Goal: Task Accomplishment & Management: Use online tool/utility

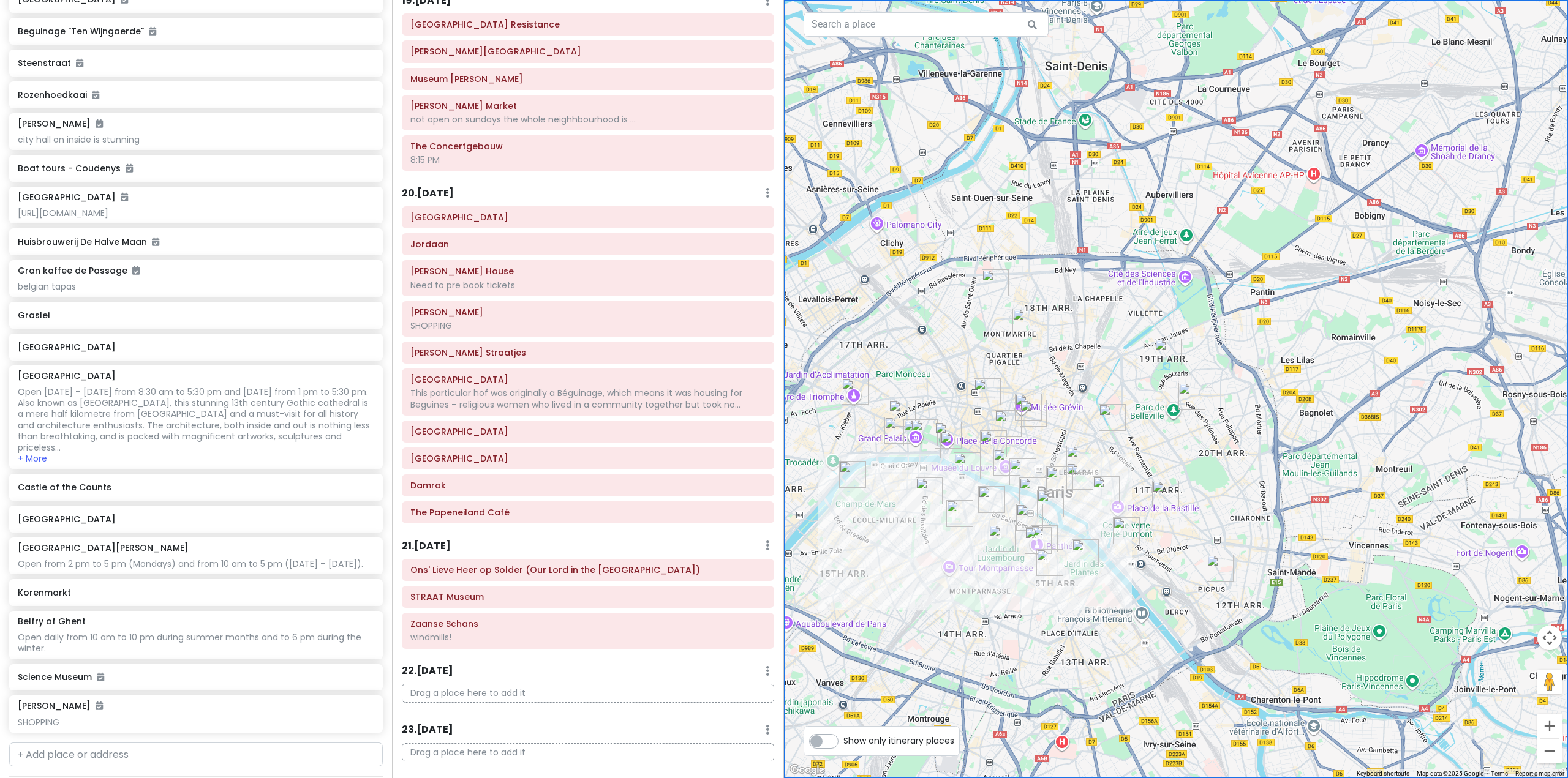
scroll to position [5517, 0]
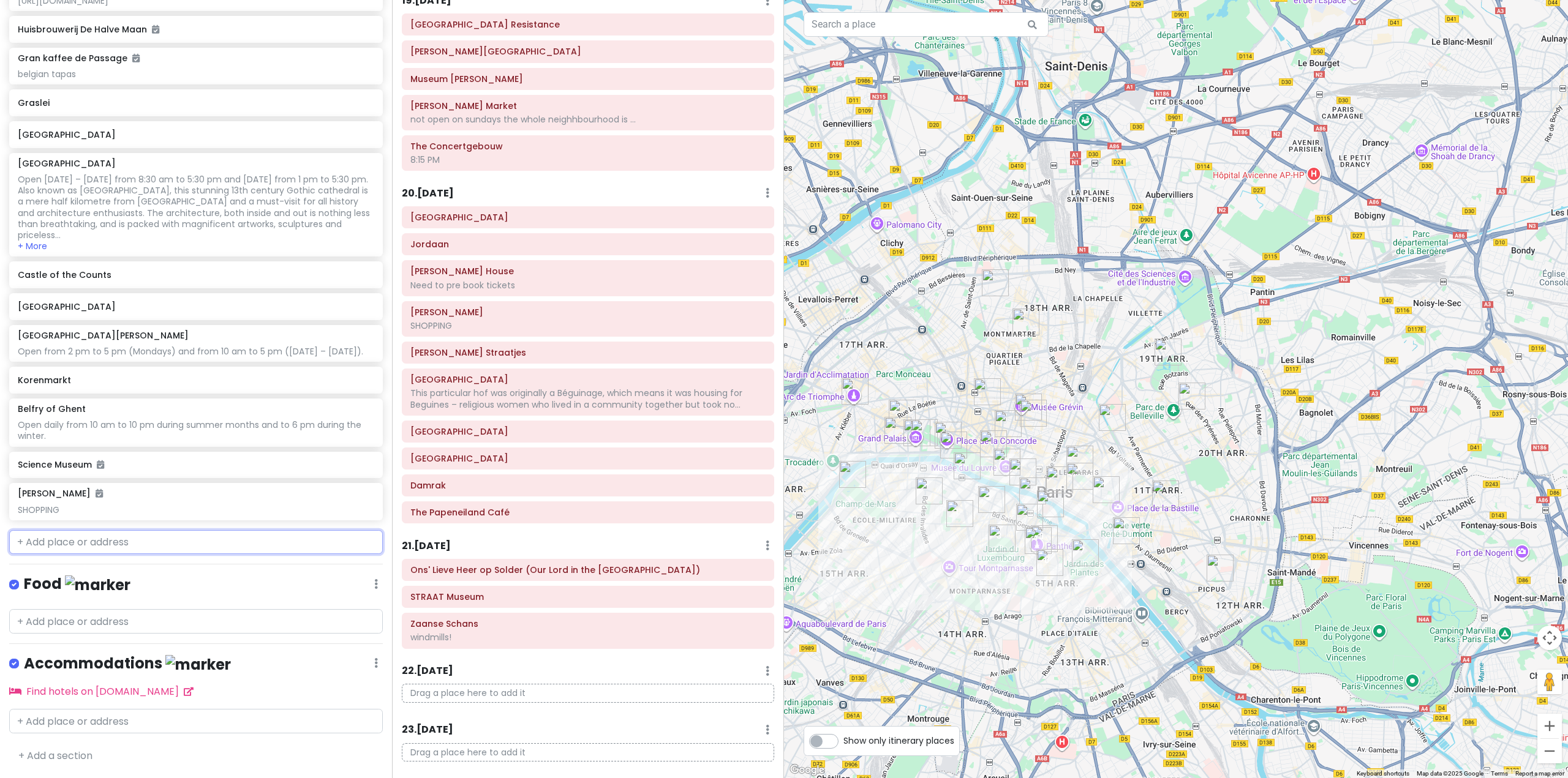
click at [228, 539] on input "text" at bounding box center [196, 543] width 374 height 25
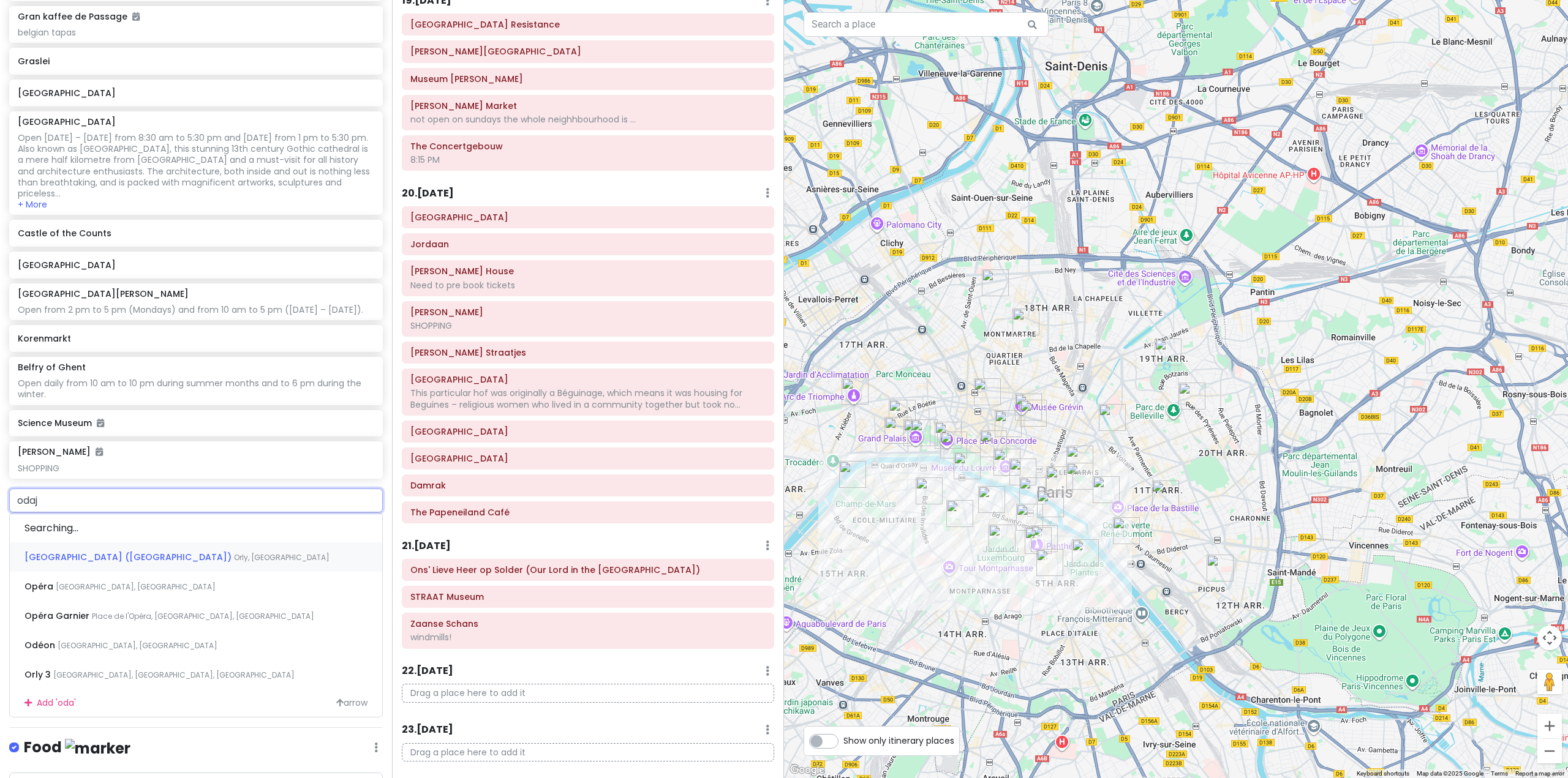
type input "odaje"
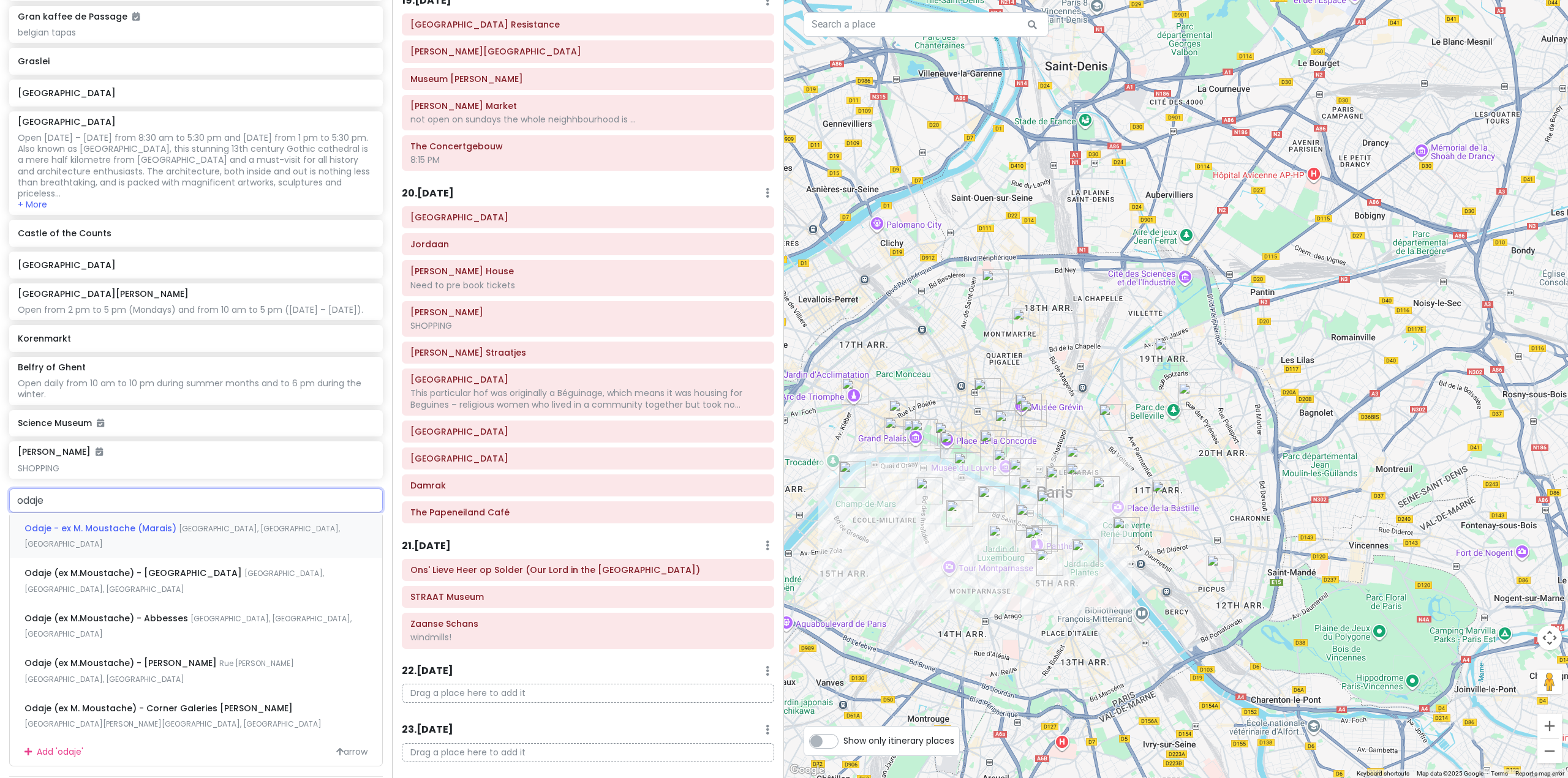
click at [243, 550] on span "[GEOGRAPHIC_DATA], [GEOGRAPHIC_DATA], [GEOGRAPHIC_DATA]" at bounding box center [182, 536] width 315 height 27
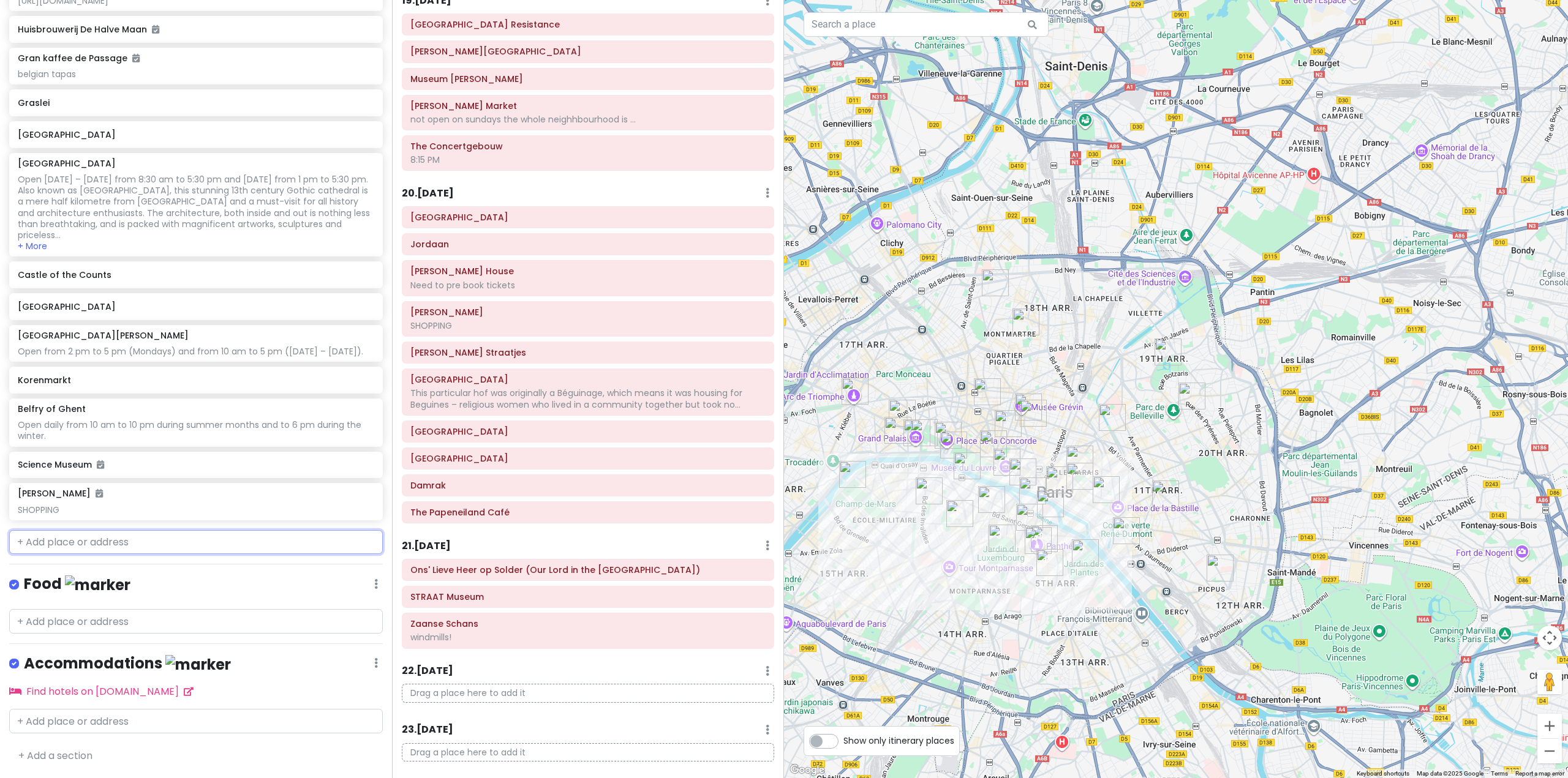
scroll to position [5549, 0]
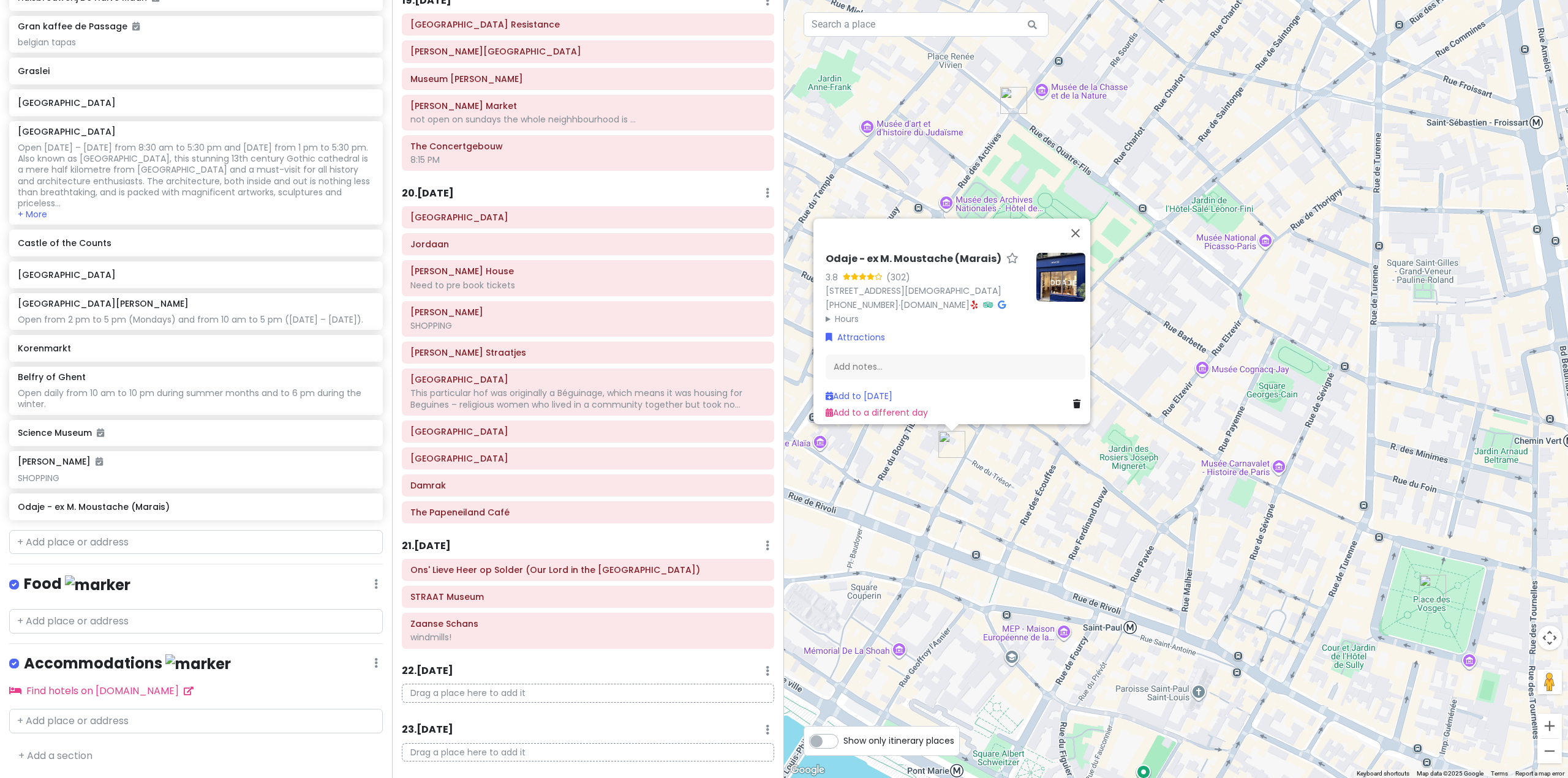
drag, startPoint x: 976, startPoint y: 505, endPoint x: 1015, endPoint y: 585, distance: 89.0
click at [1015, 585] on div "Odaje - ex M. Moustache (Marais) 3.8 (302) [STREET_ADDRESS][DEMOGRAPHIC_DATA] […" at bounding box center [1175, 389] width 784 height 778
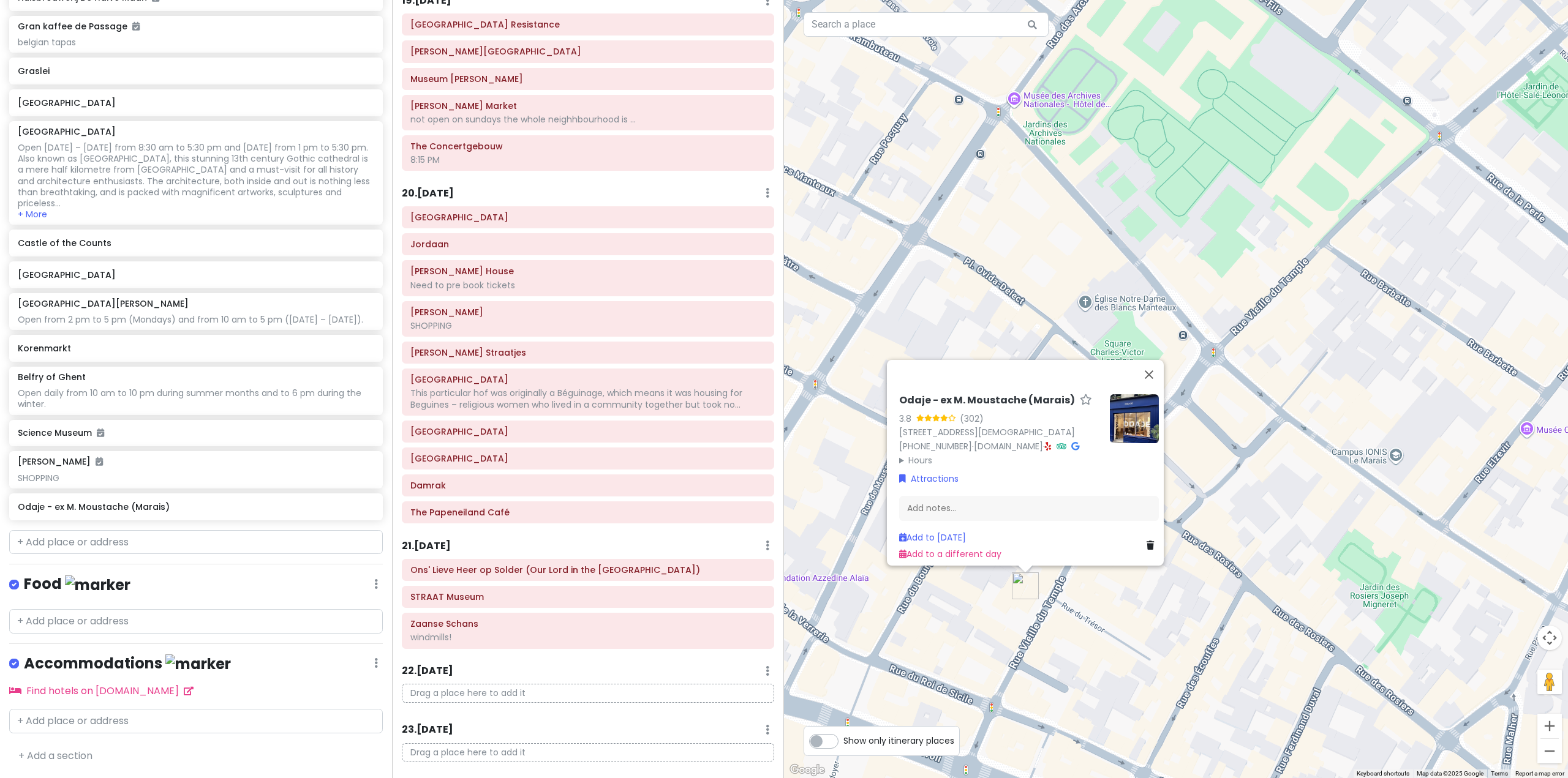
click at [1270, 267] on div "Odaje - ex M. Moustache (Marais) 3.8 (302) [STREET_ADDRESS][DEMOGRAPHIC_DATA] […" at bounding box center [1175, 389] width 784 height 778
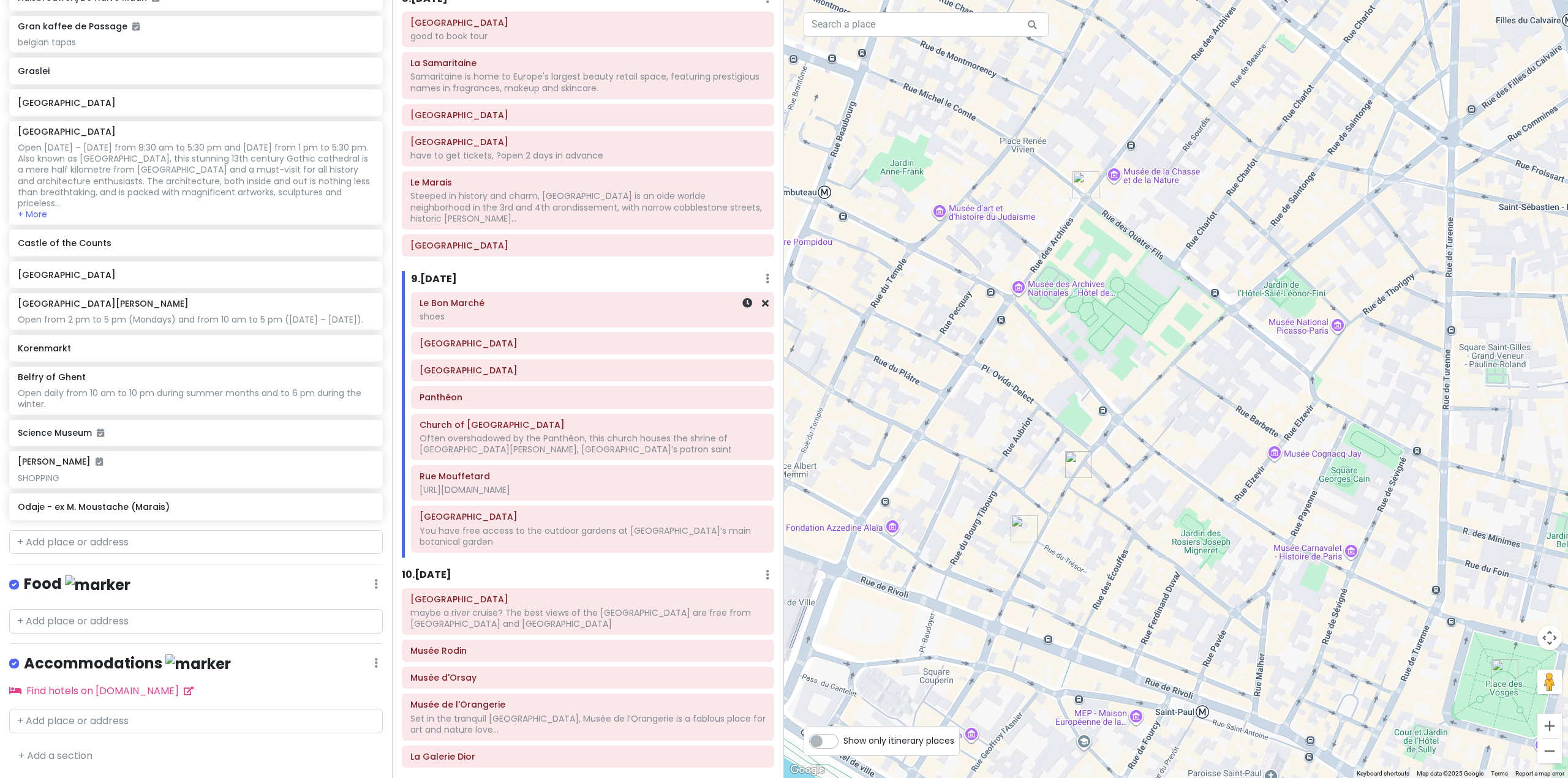
scroll to position [766, 0]
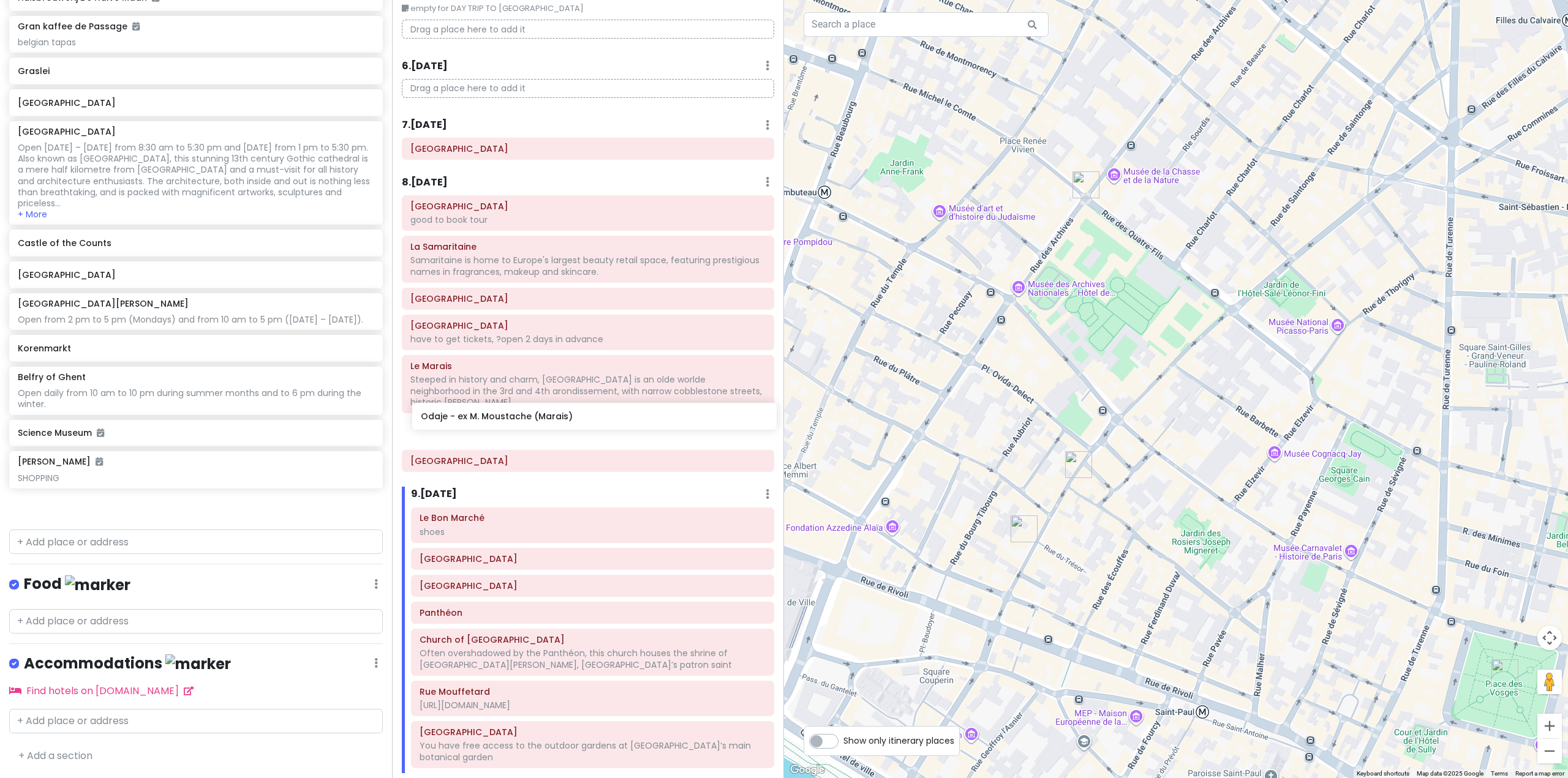
drag, startPoint x: 184, startPoint y: 511, endPoint x: 587, endPoint y: 419, distance: 413.4
click at [587, 419] on div "Europe 25 Private Change Dates Make a Copy Delete Trip Go Pro ⚡️ Give Feedback …" at bounding box center [784, 389] width 1568 height 778
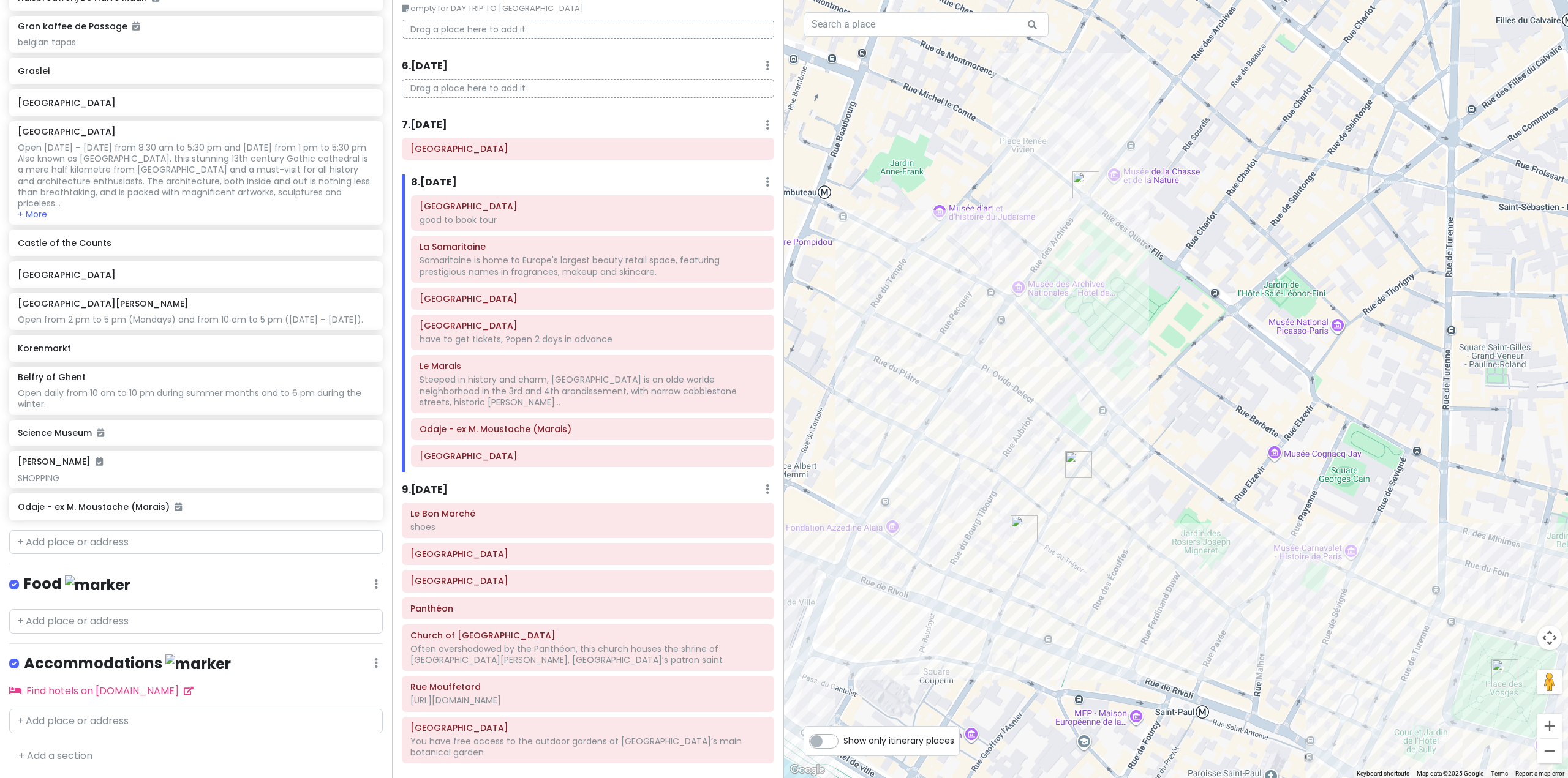
scroll to position [5517, 0]
click at [1189, 505] on div at bounding box center [1175, 389] width 784 height 778
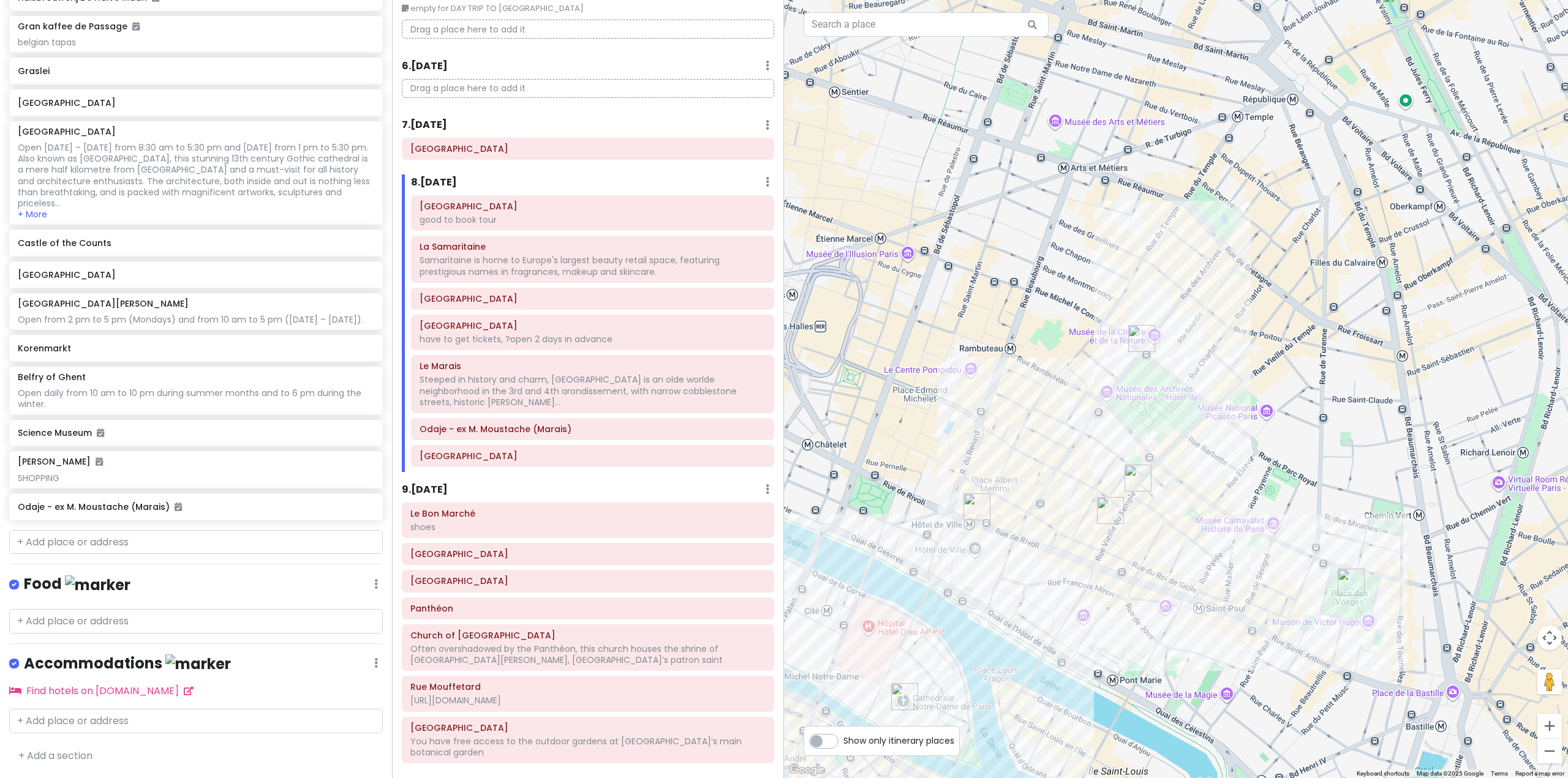
click at [1138, 341] on img "Le Marais" at bounding box center [1141, 338] width 27 height 27
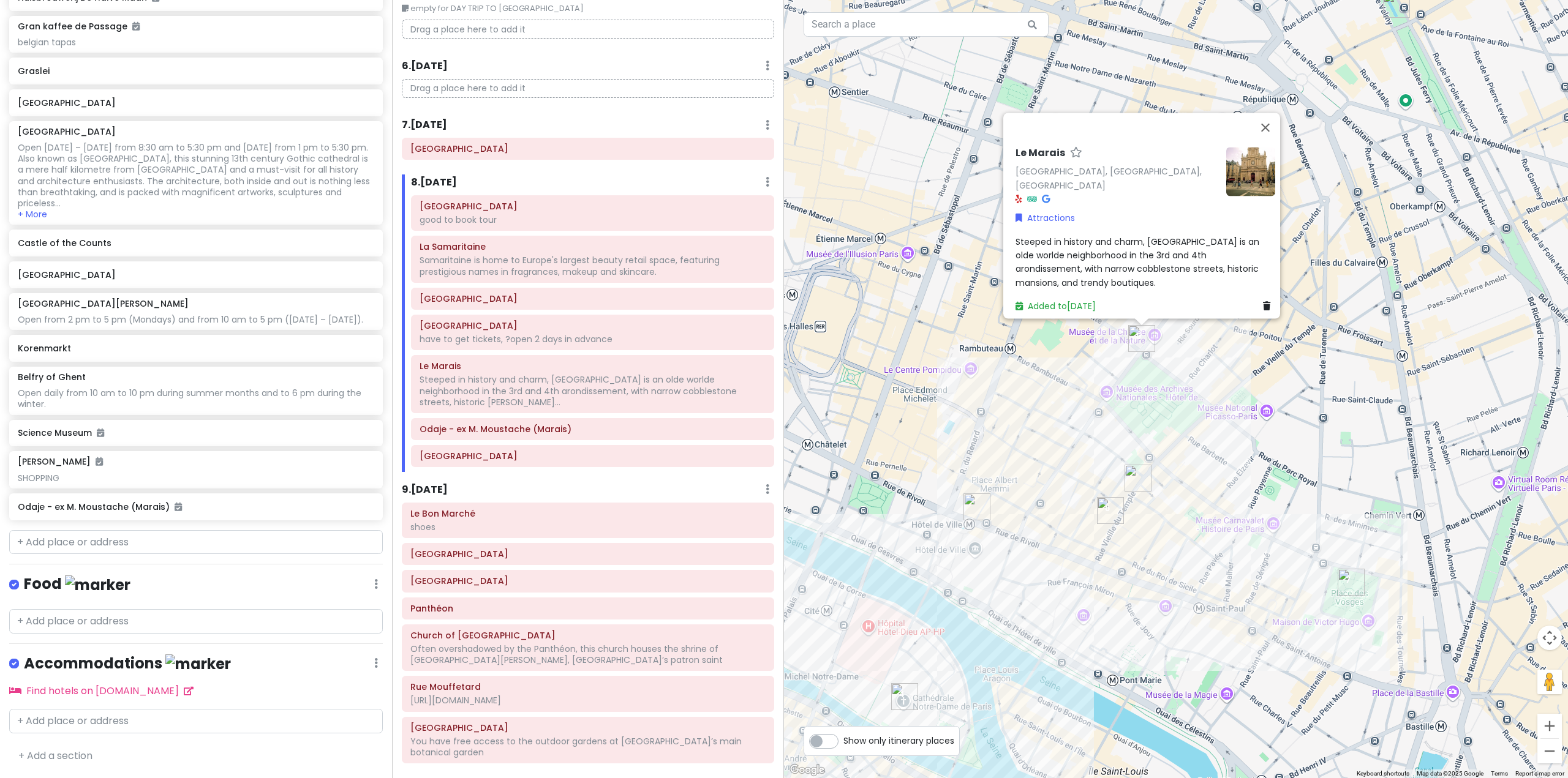
click at [1109, 513] on img "Odaje - ex M. Moustache (Marais)" at bounding box center [1110, 511] width 27 height 27
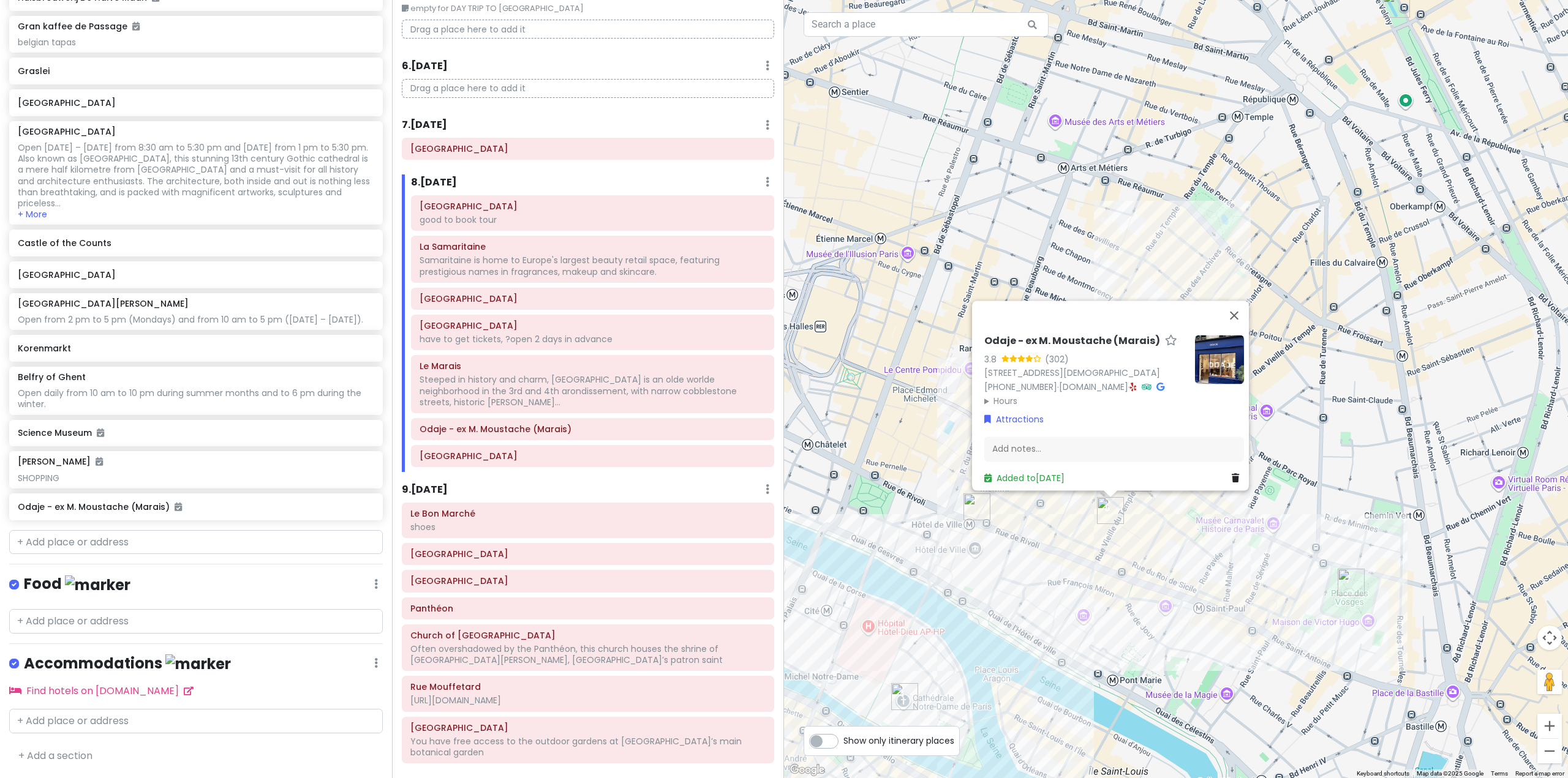
click at [1283, 501] on div "Odaje - ex M. Moustache (Marais) 3.8 (302) [STREET_ADDRESS][DEMOGRAPHIC_DATA] […" at bounding box center [1175, 389] width 784 height 778
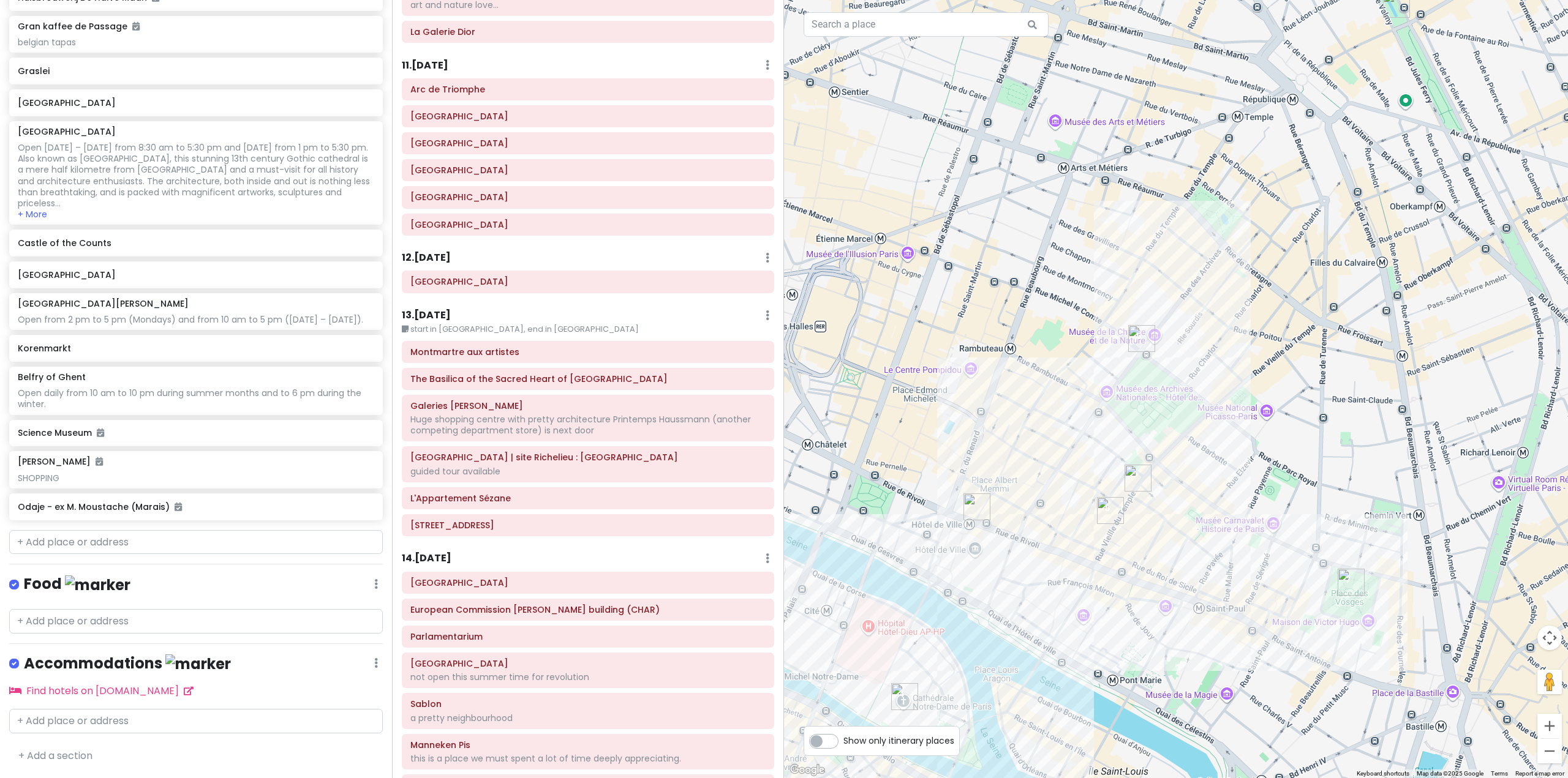
scroll to position [1745, 0]
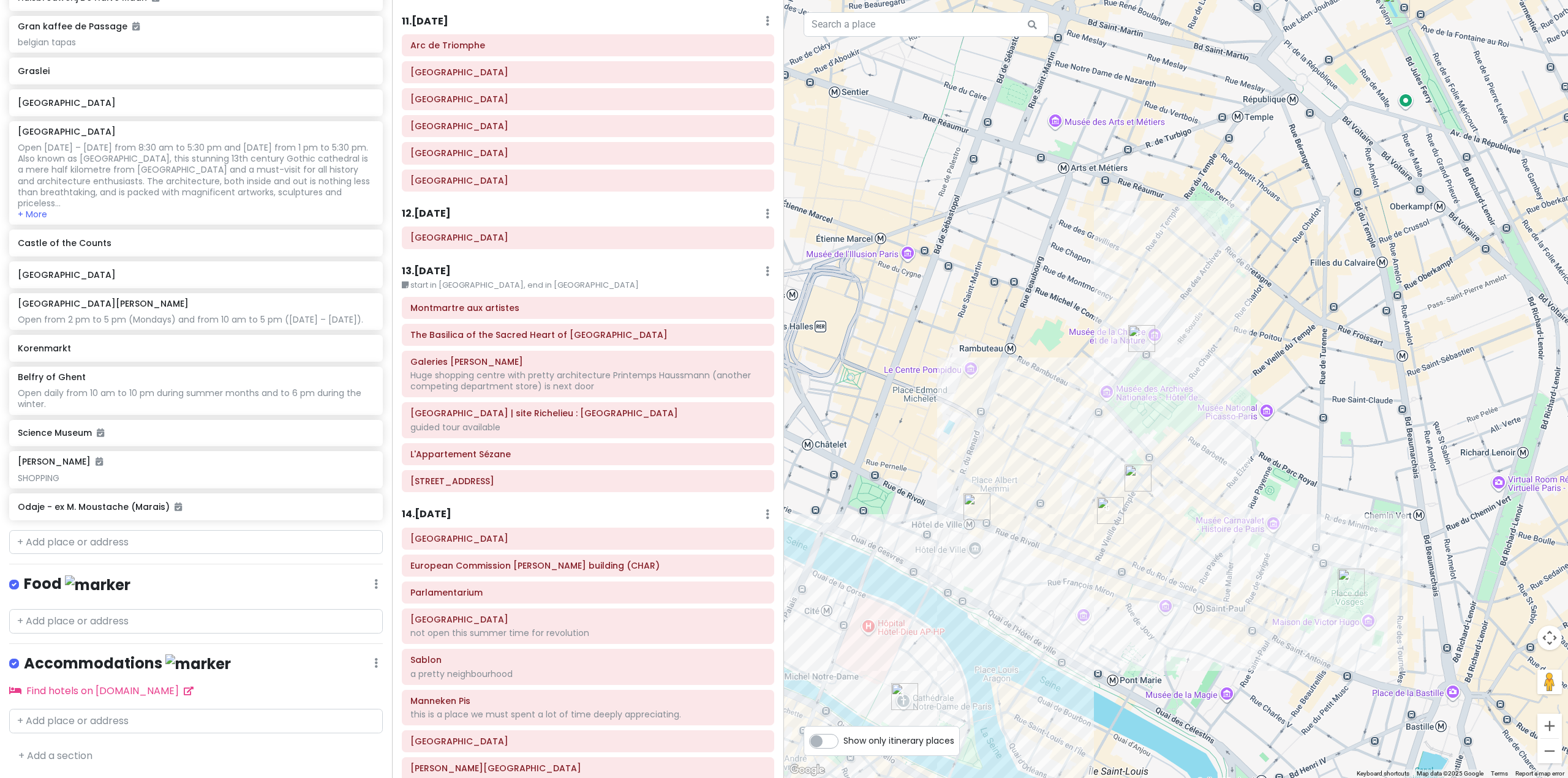
click at [1135, 484] on img "Le Colimaçon" at bounding box center [1138, 478] width 27 height 27
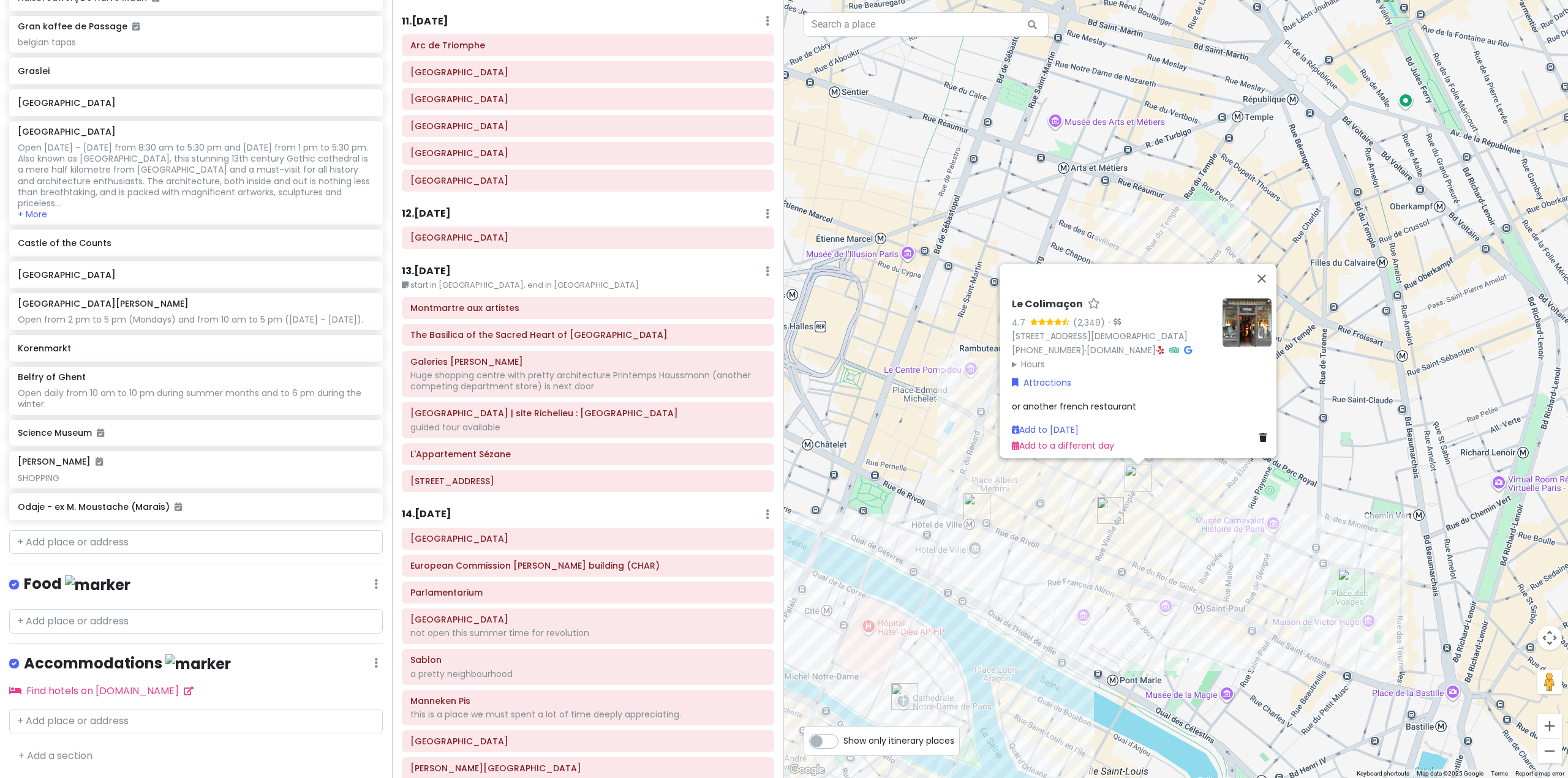
click at [977, 509] on img "BHV Marais" at bounding box center [977, 506] width 27 height 27
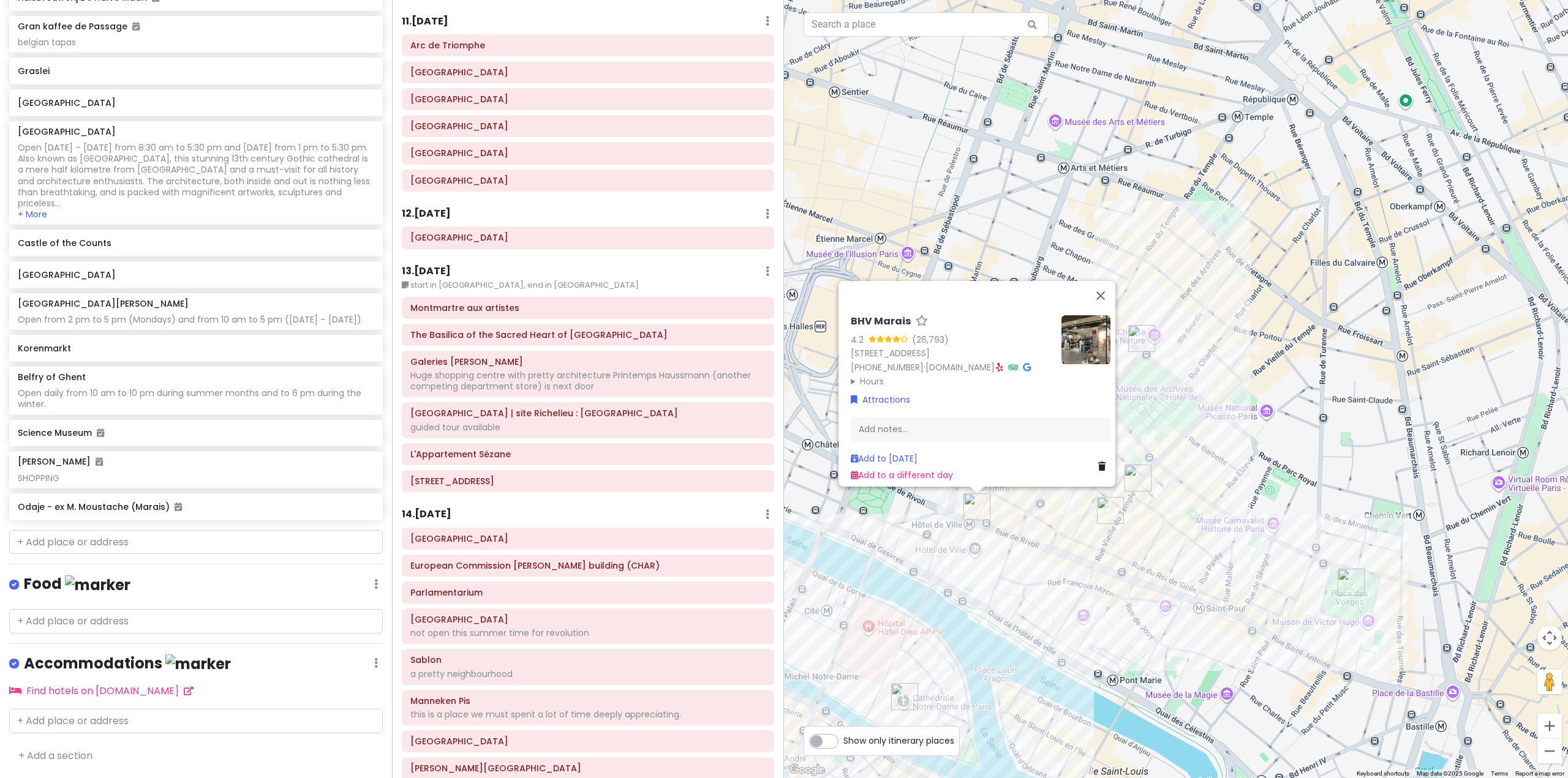
click at [1284, 488] on div "BHV Marais 4.2 (26,793) [STREET_ADDRESS] [PHONE_NUMBER] · [DOMAIN_NAME] · Hours…" at bounding box center [1175, 389] width 784 height 778
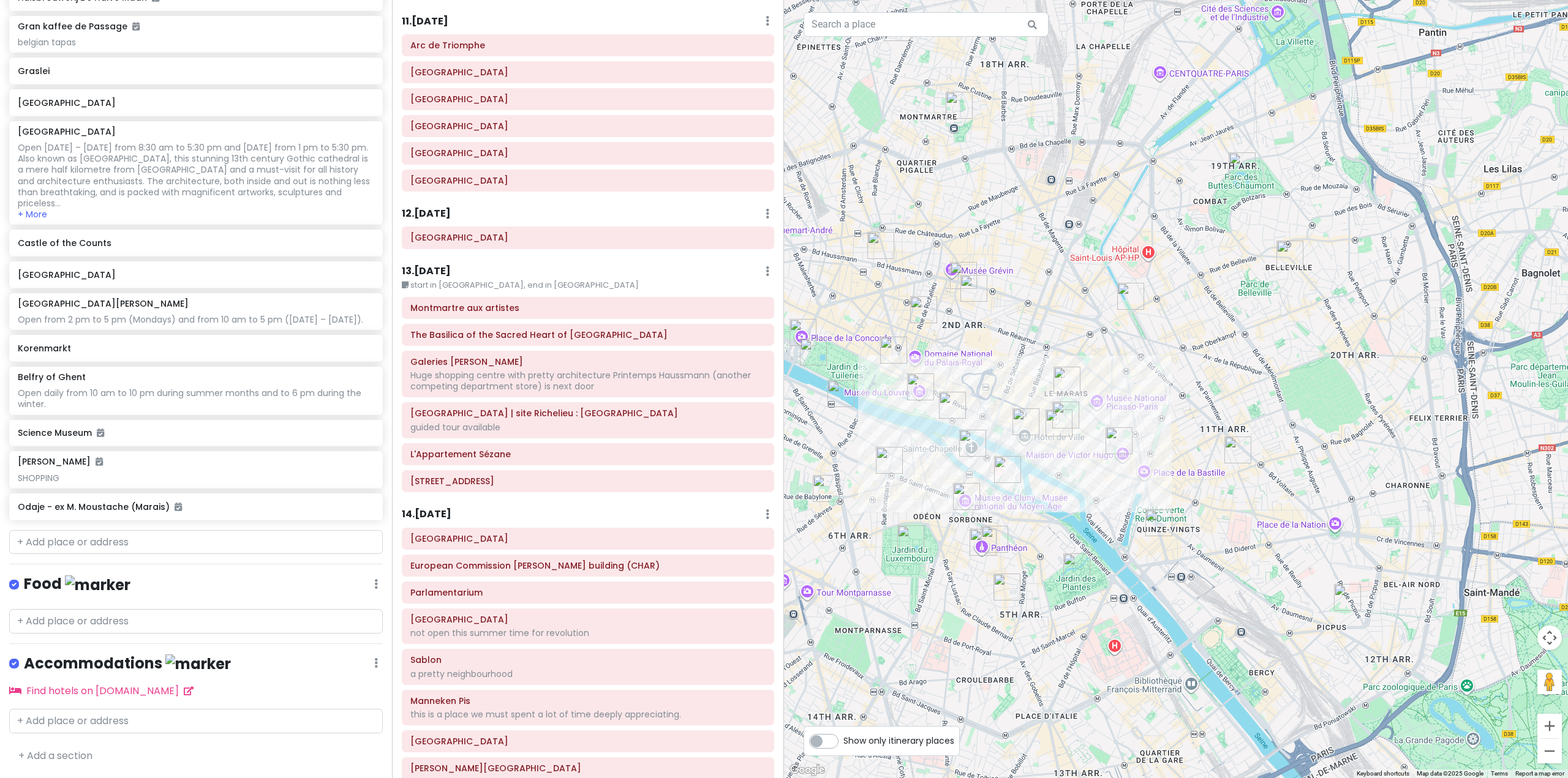
click at [964, 275] on img "L'Appartement Sézane" at bounding box center [973, 289] width 27 height 27
click at [968, 293] on img "L'Appartement Sézane" at bounding box center [973, 289] width 27 height 27
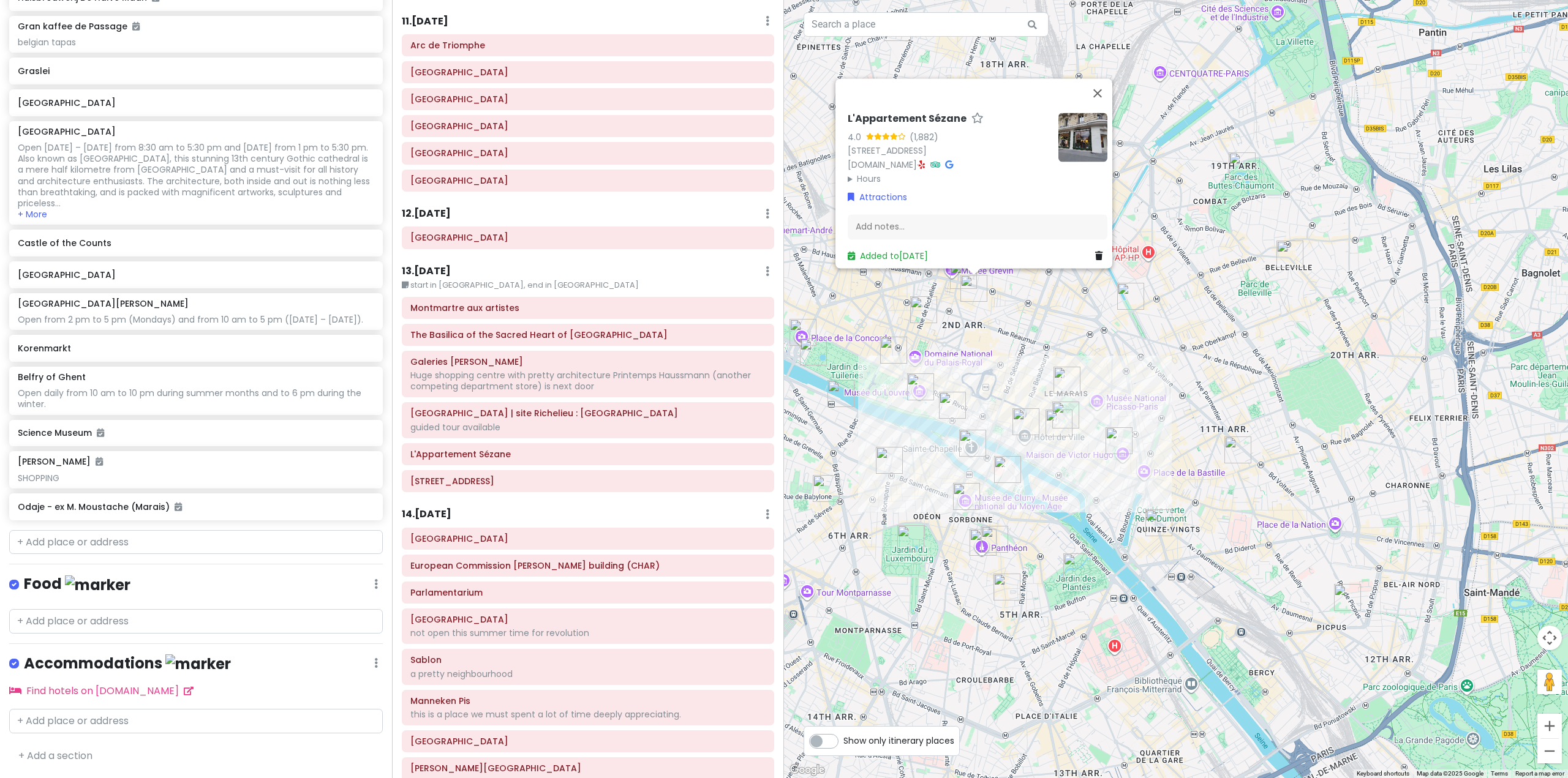
click at [976, 333] on div "L'Appartement Sézane 4.0 (1,882) [STREET_ADDRESS] [DOMAIN_NAME] · Hours [DATE] …" at bounding box center [1175, 389] width 784 height 778
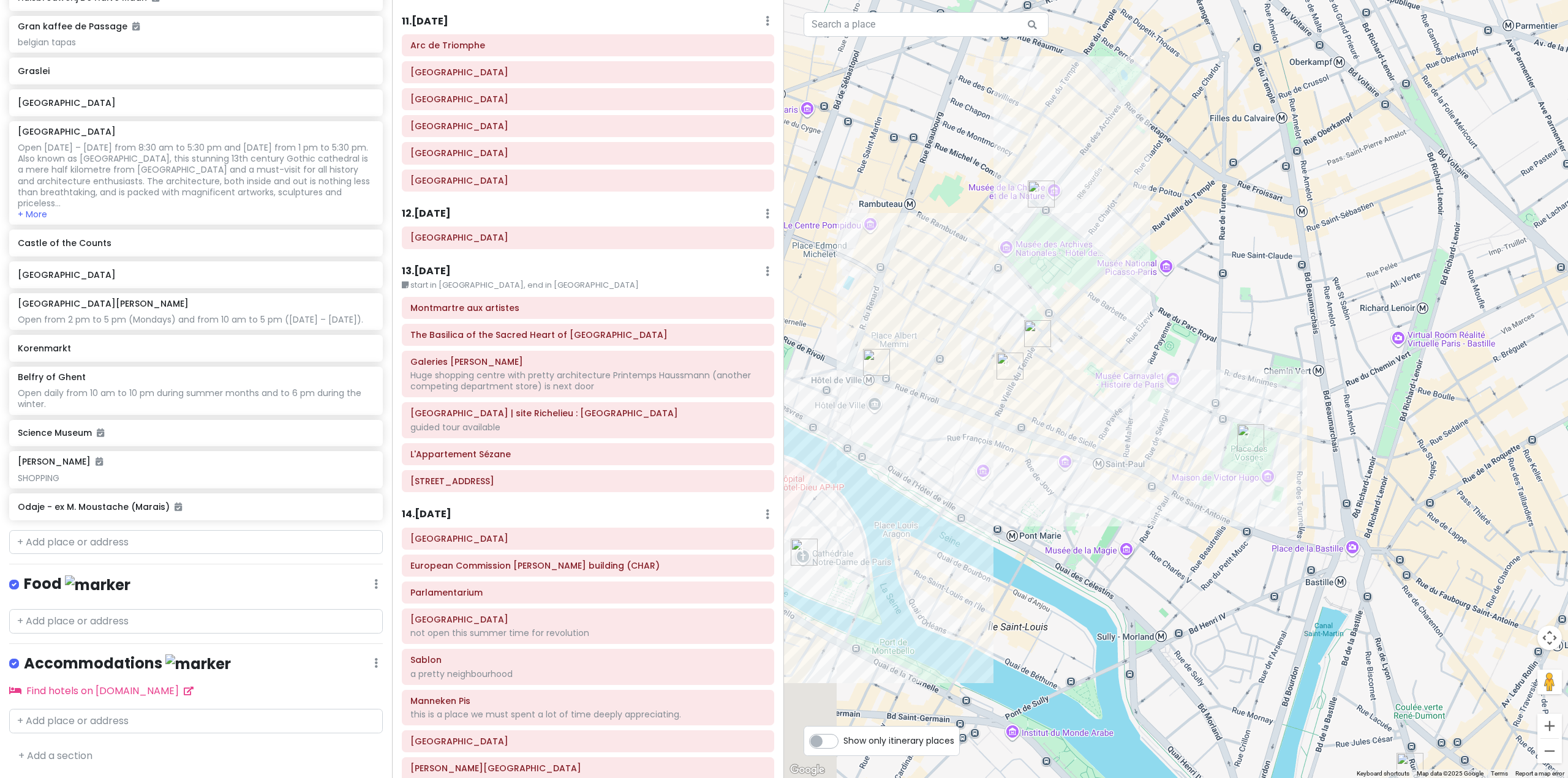
drag, startPoint x: 980, startPoint y: 439, endPoint x: 1148, endPoint y: 481, distance: 173.2
click at [1148, 481] on div at bounding box center [1175, 389] width 784 height 778
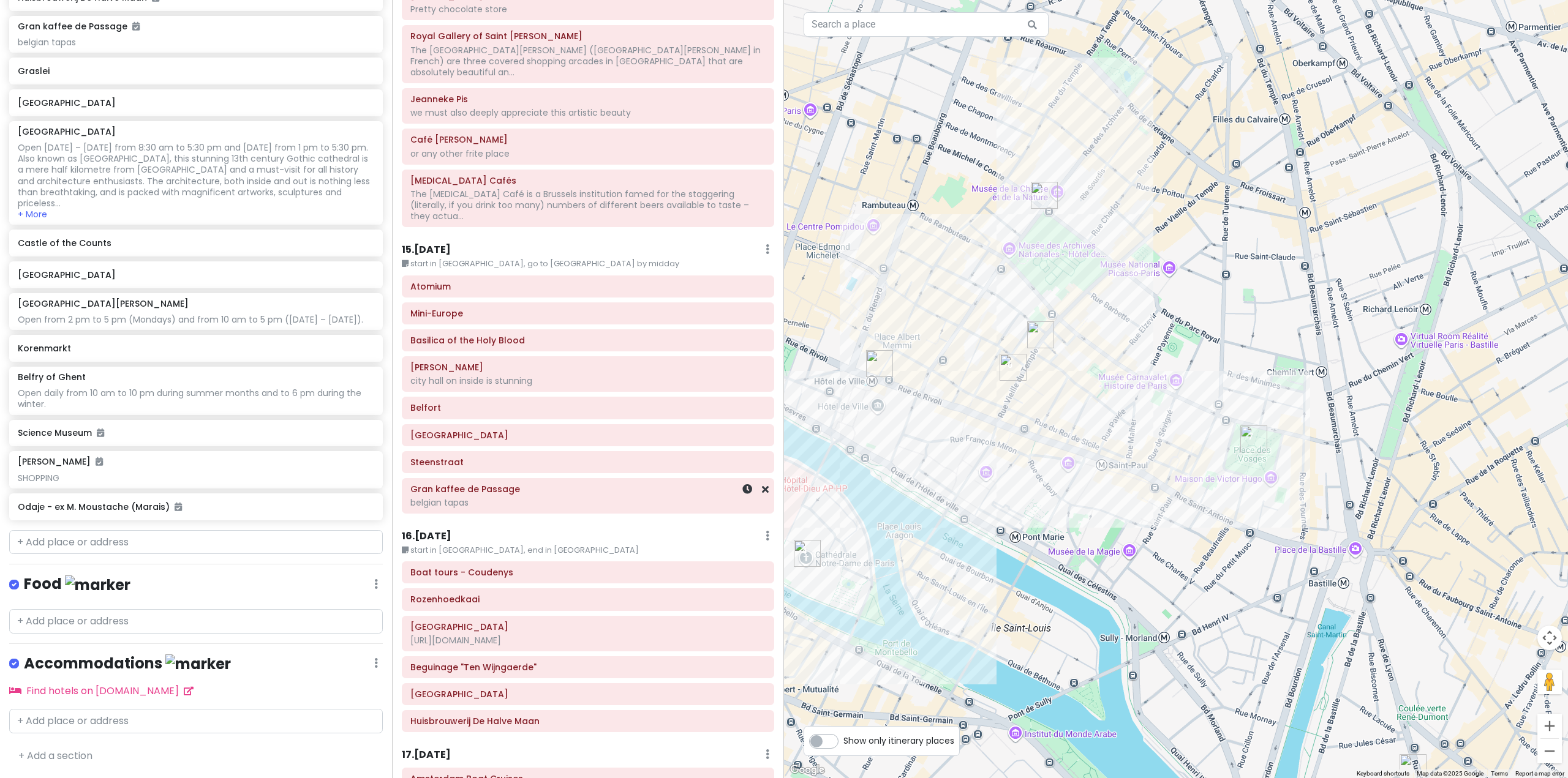
scroll to position [2601, 0]
click at [446, 241] on h6 "15 . [DATE]" at bounding box center [426, 247] width 49 height 13
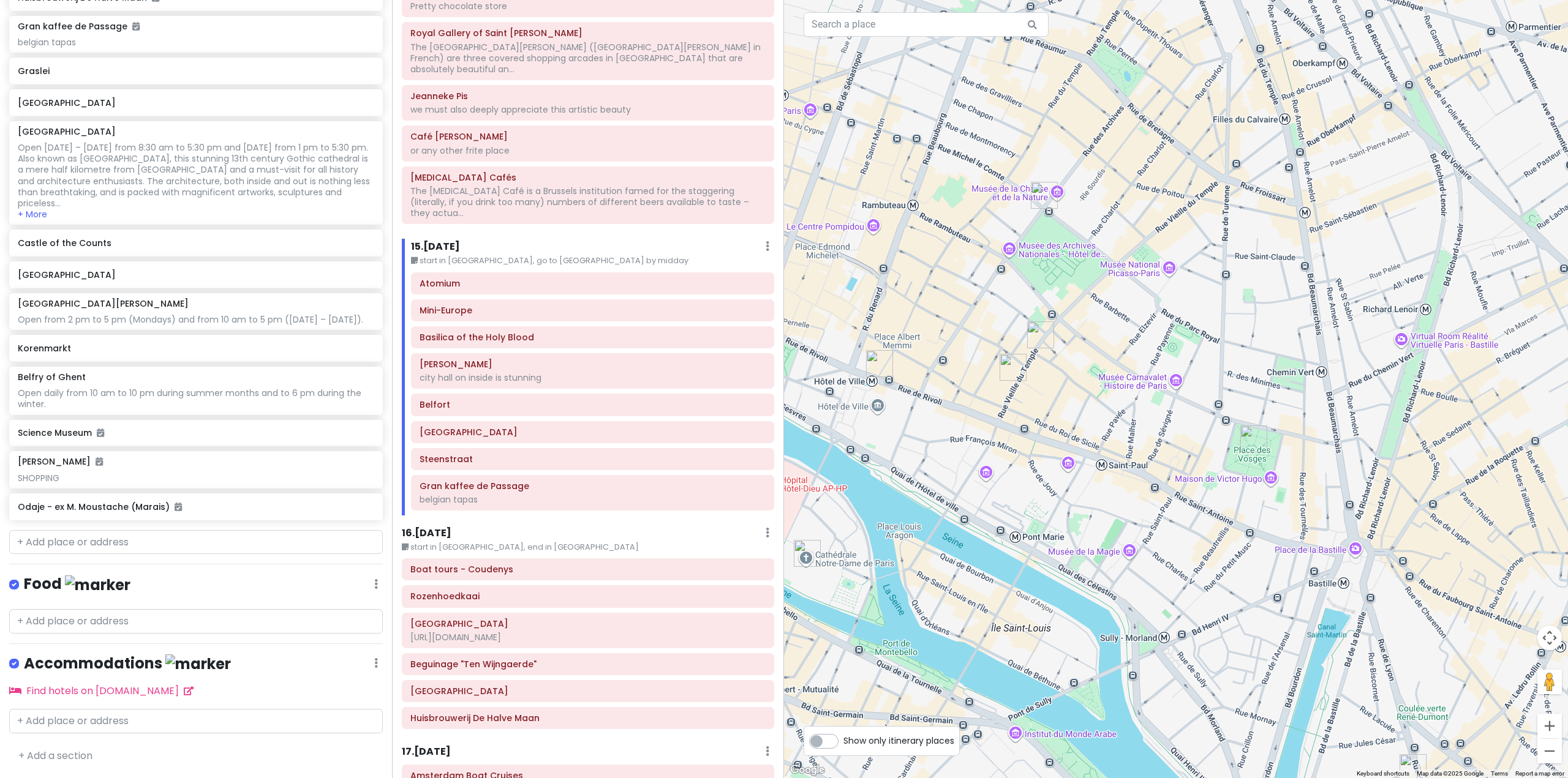
click at [422, 479] on div "Itinerary × 1 . [DATE] Edit Day Notes Delete Day Fly from [GEOGRAPHIC_DATA] Dra…" at bounding box center [588, 389] width 392 height 778
click at [423, 527] on h6 "16 . [DATE]" at bounding box center [427, 533] width 50 height 13
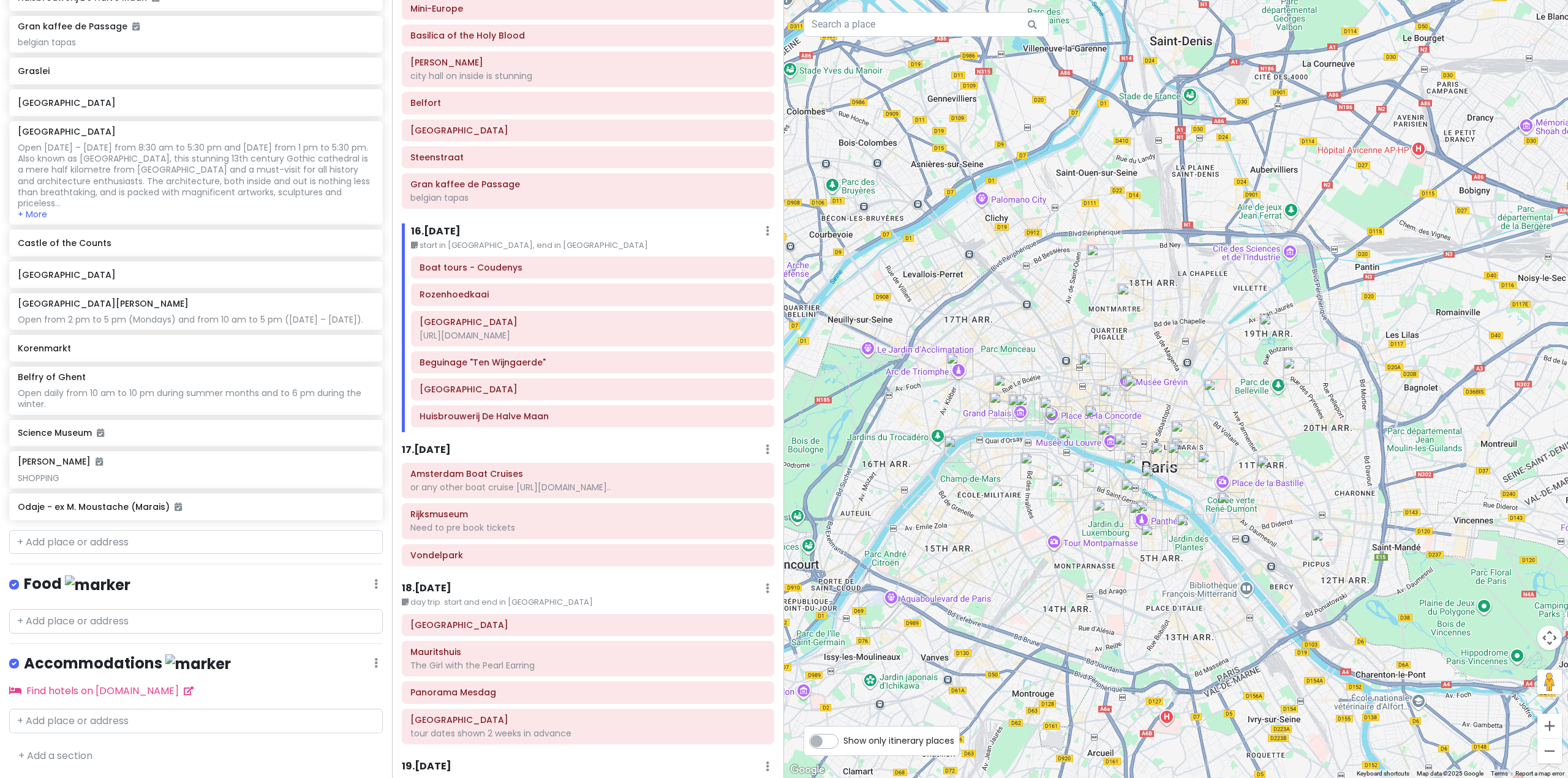
scroll to position [2908, 0]
click at [441, 440] on h6 "17 . [DATE]" at bounding box center [426, 446] width 49 height 13
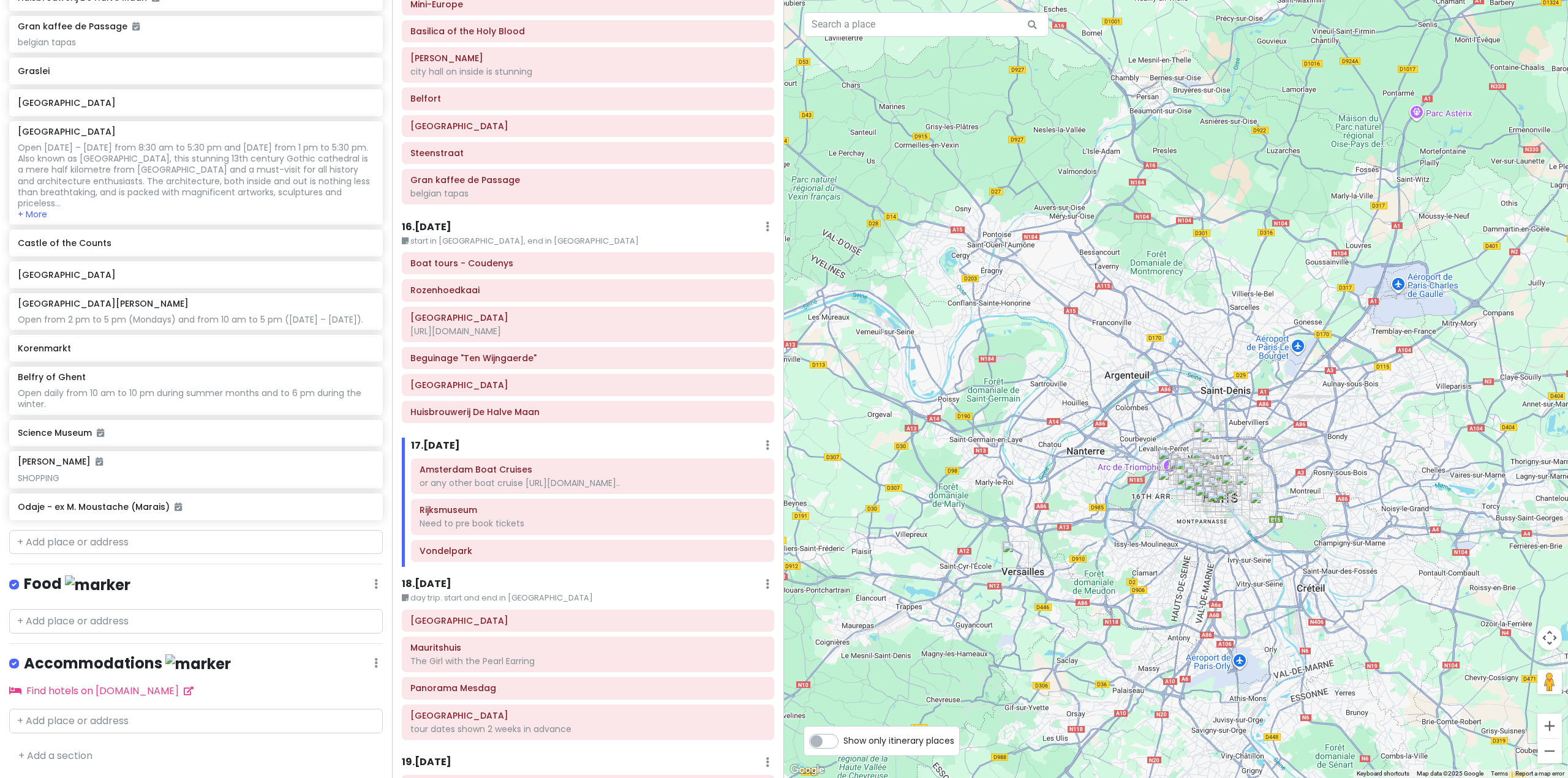
drag, startPoint x: 1319, startPoint y: 470, endPoint x: 1254, endPoint y: 505, distance: 73.8
click at [1254, 505] on div at bounding box center [1175, 389] width 784 height 778
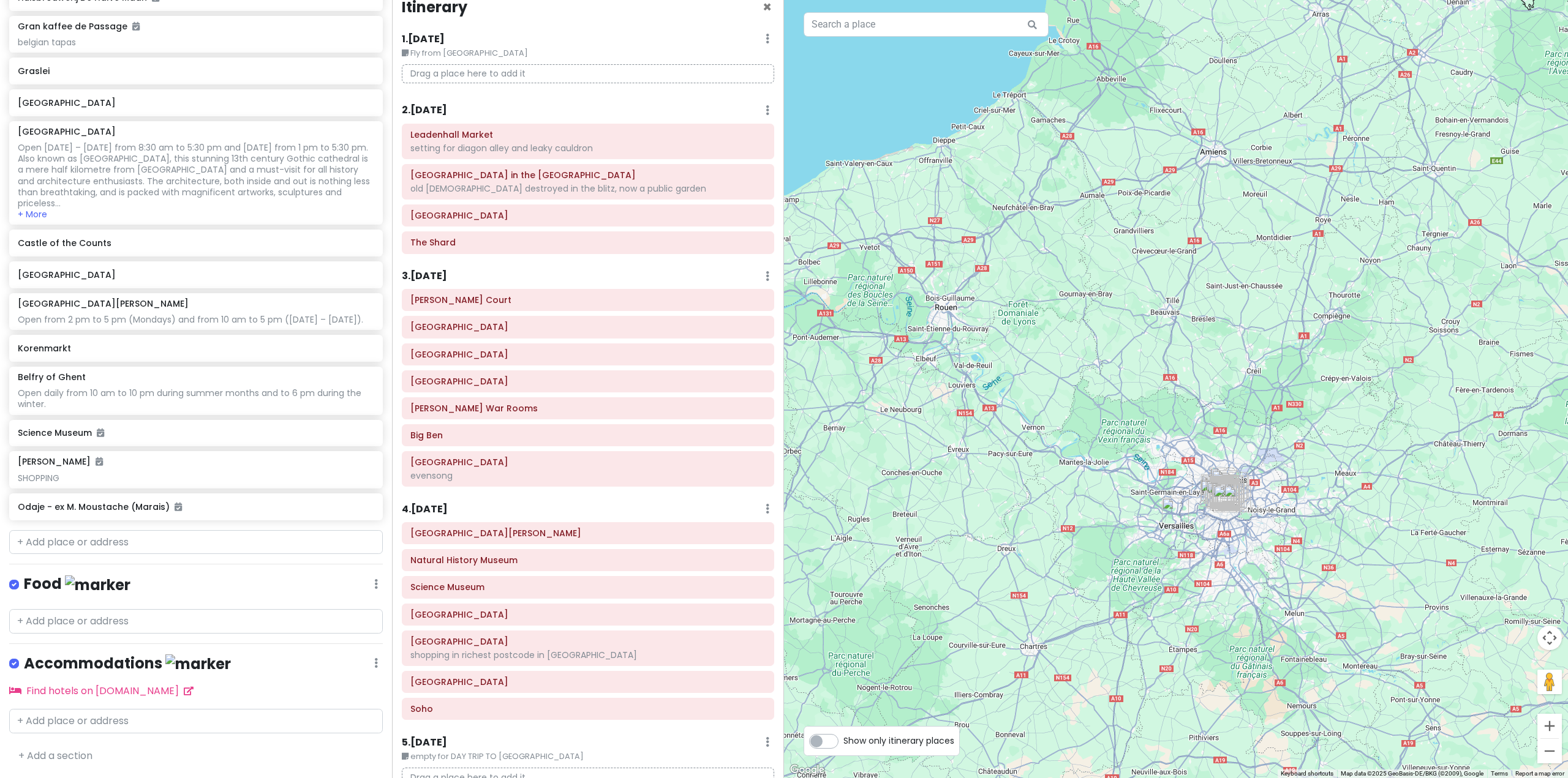
scroll to position [0, 0]
